Goal: Task Accomplishment & Management: Manage account settings

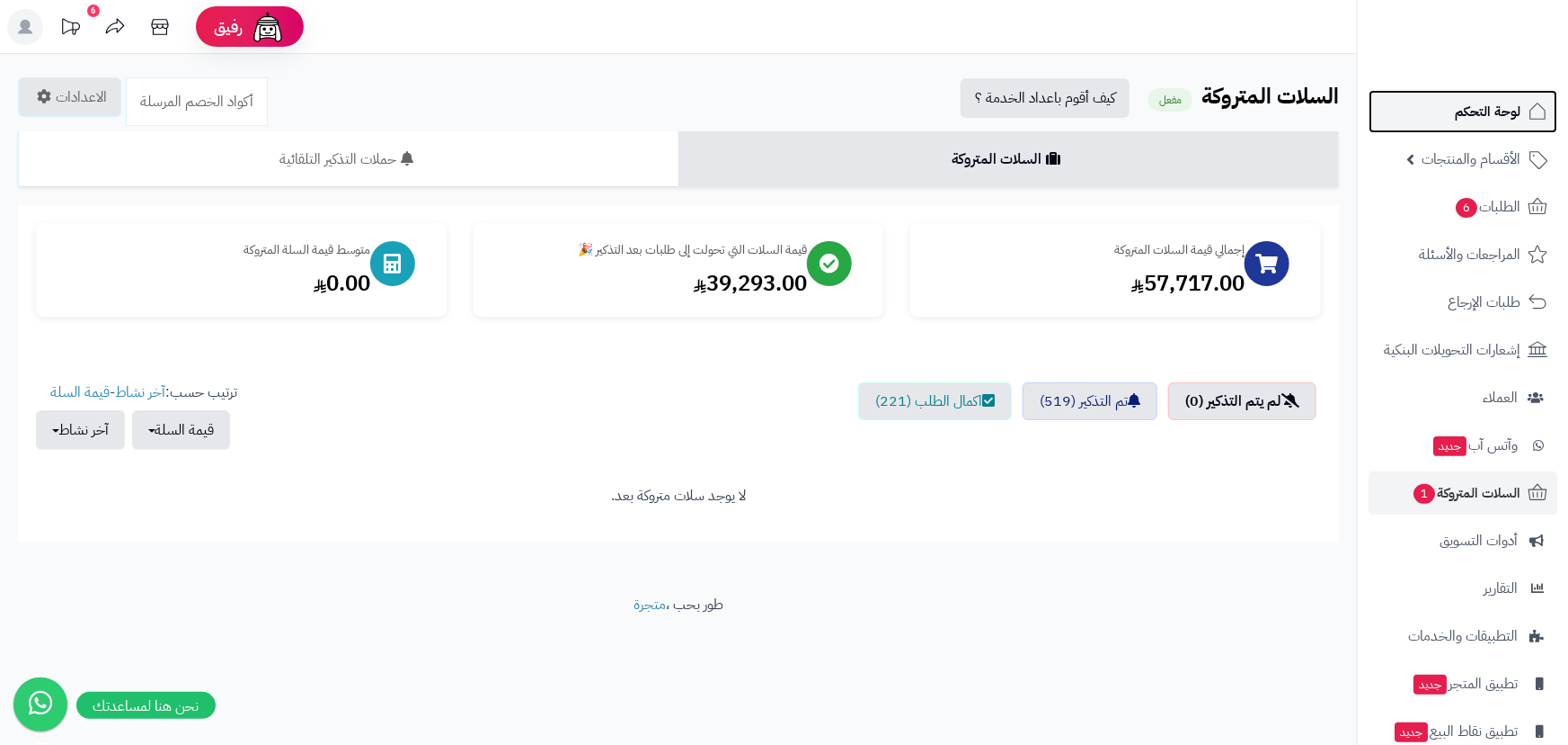
click at [1474, 109] on span "لوحة التحكم" at bounding box center [1487, 111] width 65 height 26
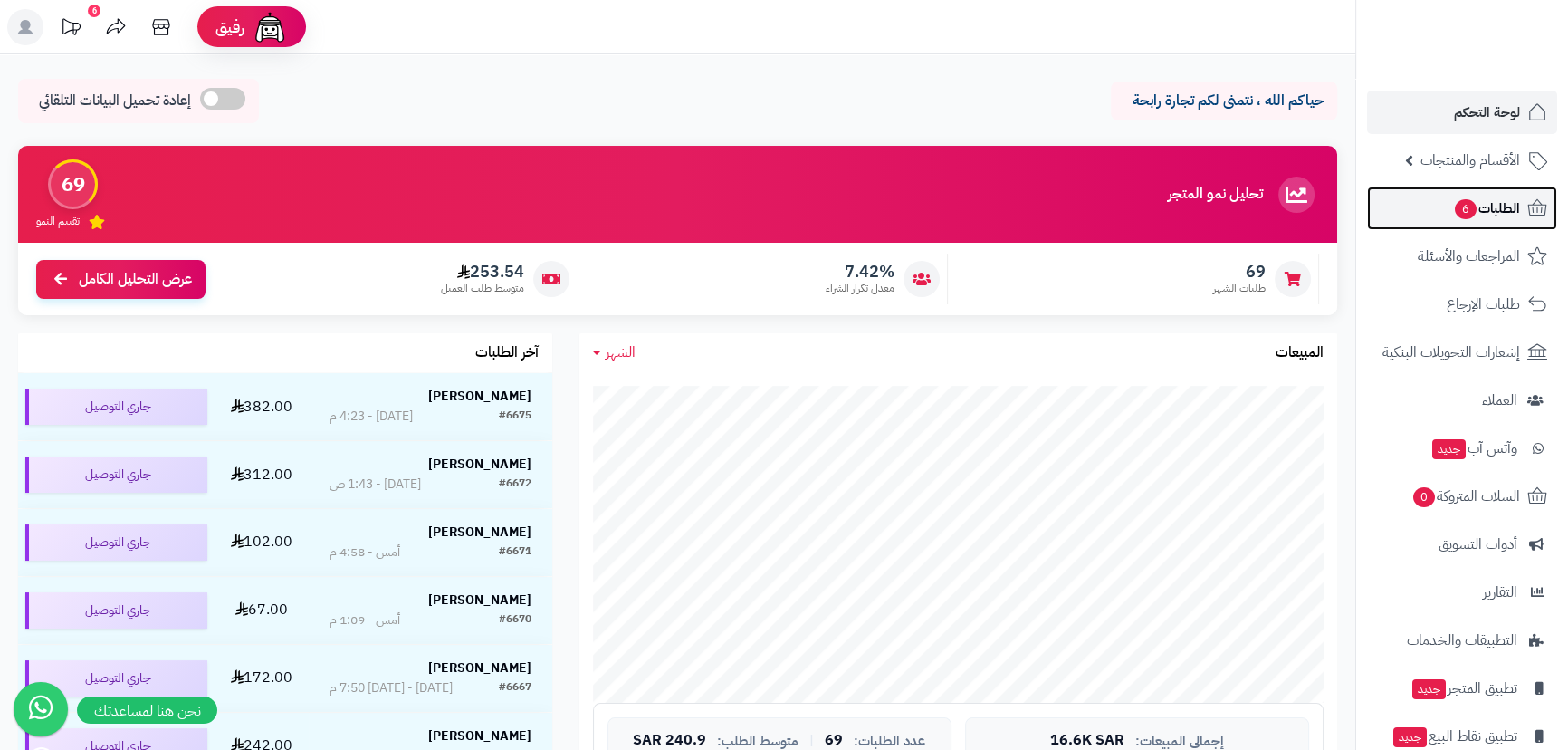
click at [1496, 216] on span "الطلبات 6" at bounding box center [1487, 208] width 67 height 26
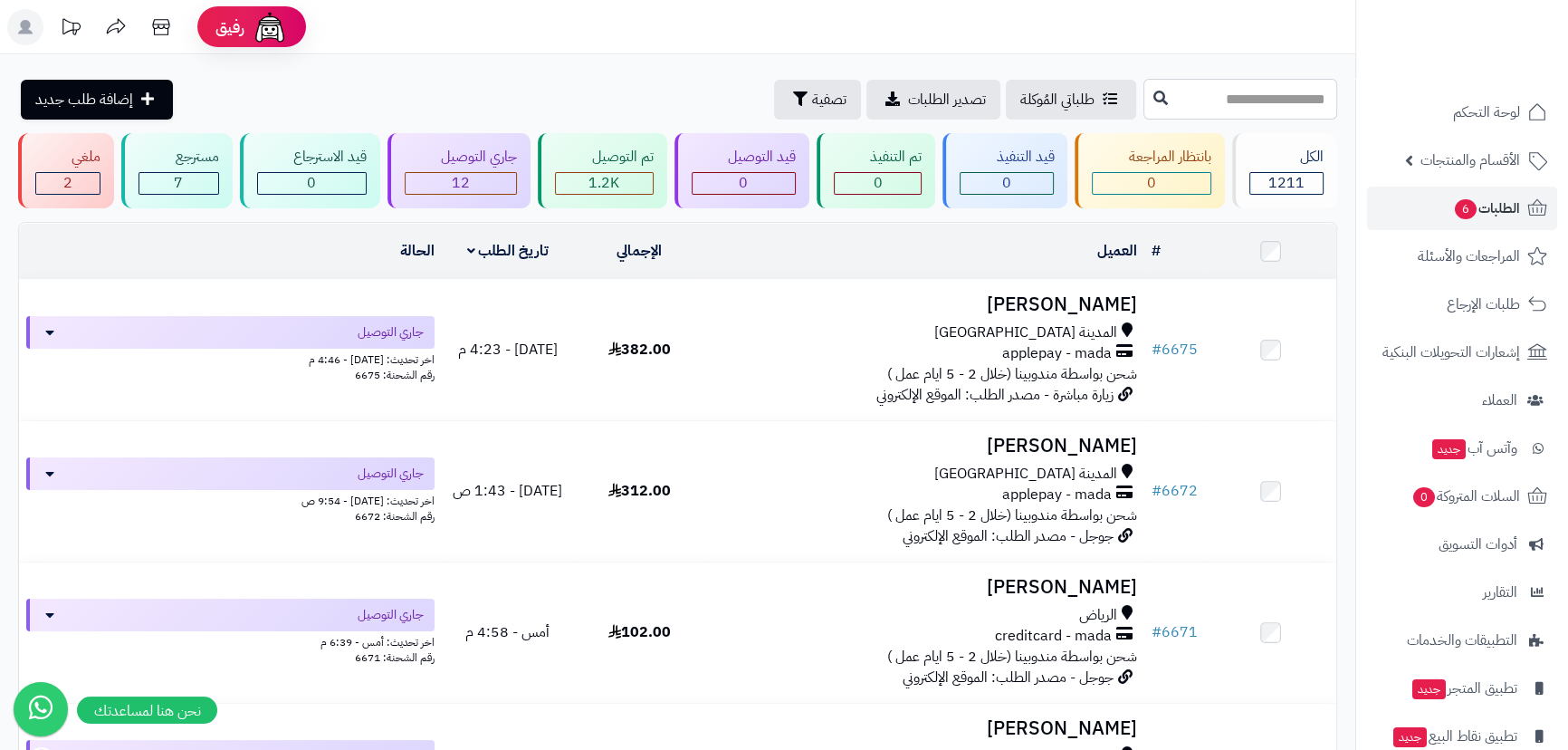
click at [1213, 98] on input "text" at bounding box center [1240, 98] width 194 height 41
type input "****"
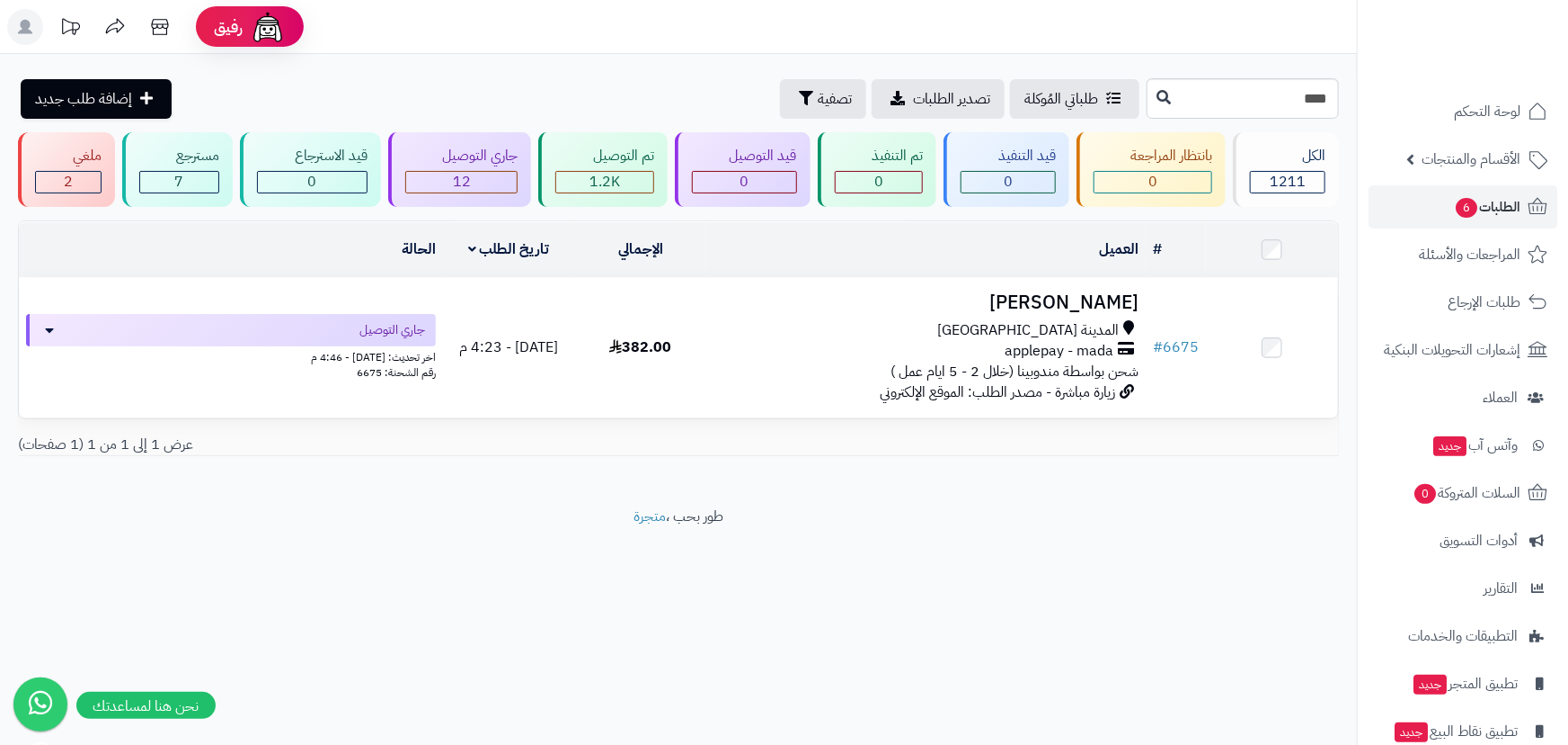
drag, startPoint x: 921, startPoint y: 570, endPoint x: 901, endPoint y: 507, distance: 66.1
click at [924, 562] on footer "طور بحب ، متجرة" at bounding box center [678, 550] width 1357 height 90
click at [1473, 203] on span "6" at bounding box center [1467, 207] width 22 height 20
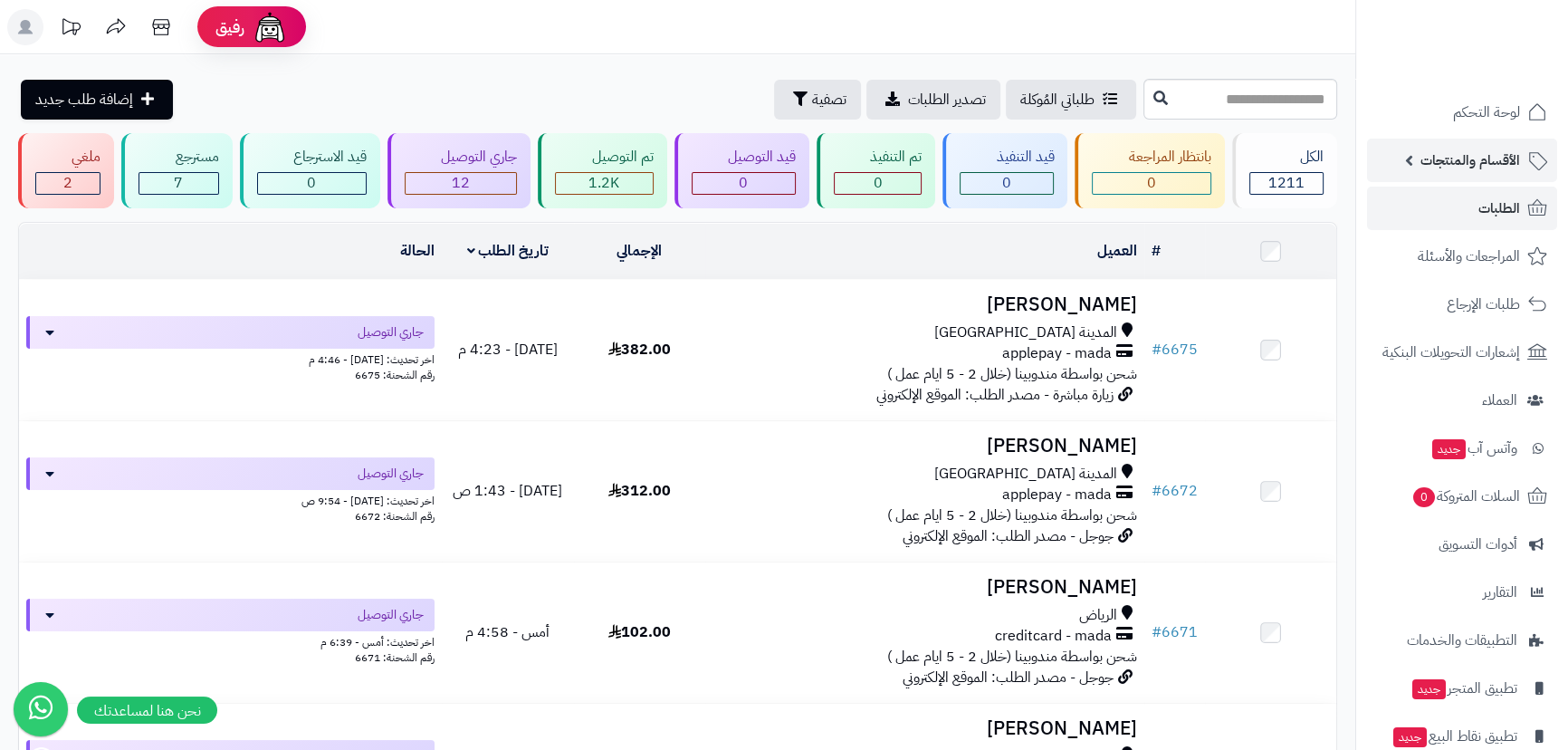
click at [1481, 147] on span "الأقسام والمنتجات" at bounding box center [1471, 160] width 99 height 26
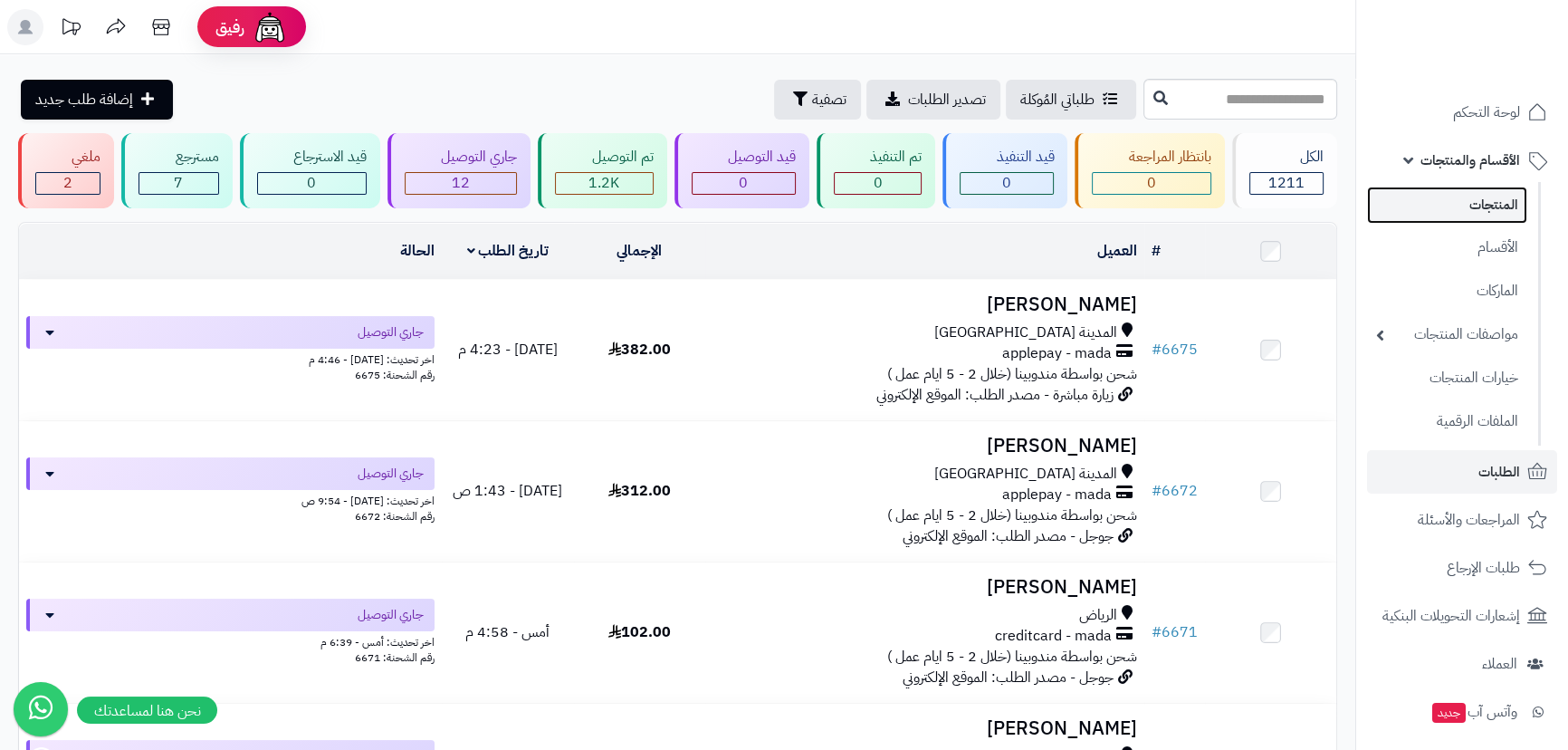
click at [1507, 200] on link "المنتجات" at bounding box center [1448, 204] width 161 height 37
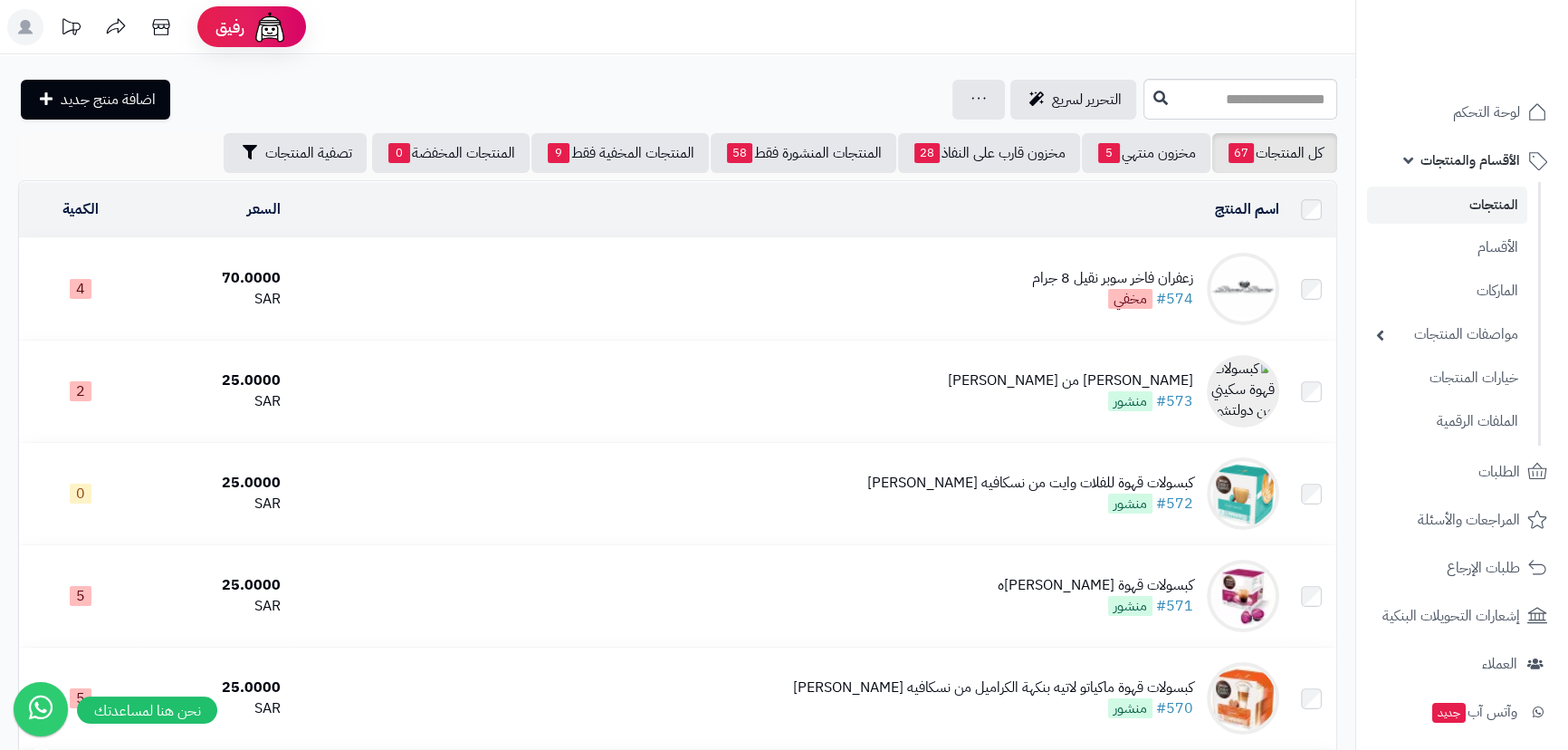
click at [1510, 112] on span "لوحة التحكم" at bounding box center [1487, 112] width 66 height 26
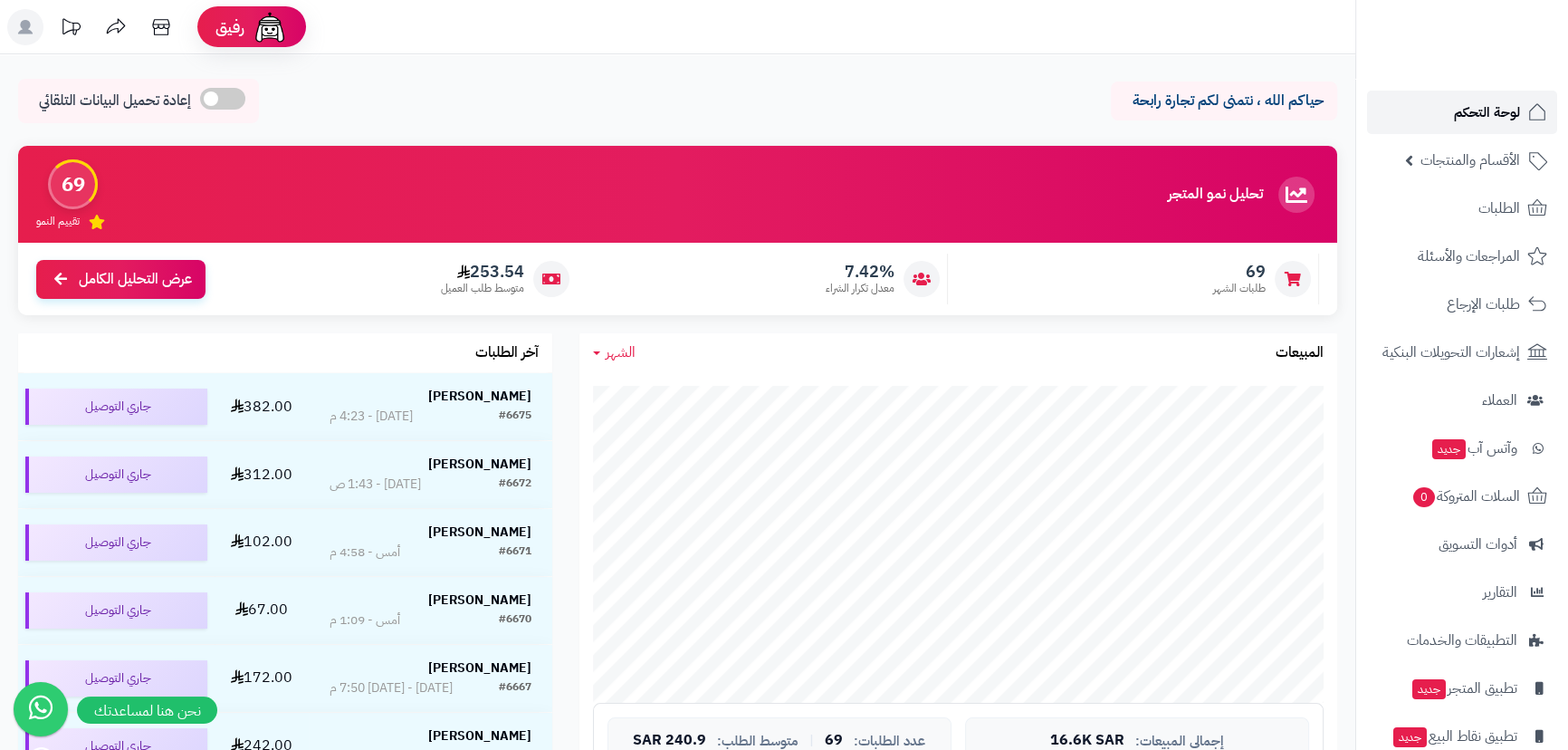
click at [1486, 116] on span "لوحة التحكم" at bounding box center [1487, 112] width 66 height 26
click at [1470, 101] on span "لوحة التحكم" at bounding box center [1487, 112] width 66 height 26
